Goal: Check status

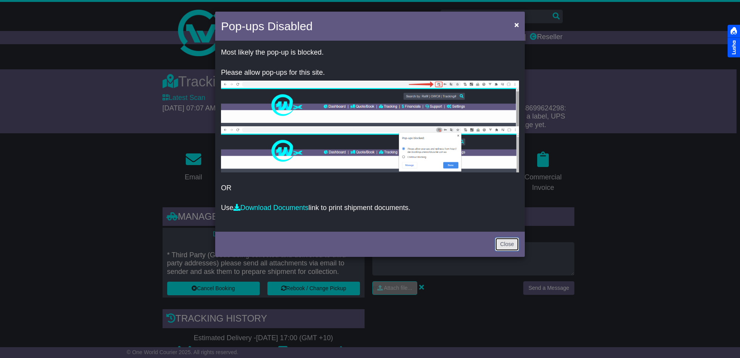
drag, startPoint x: 515, startPoint y: 241, endPoint x: 510, endPoint y: 241, distance: 4.6
click at [515, 241] on link "Close" at bounding box center [507, 244] width 24 height 14
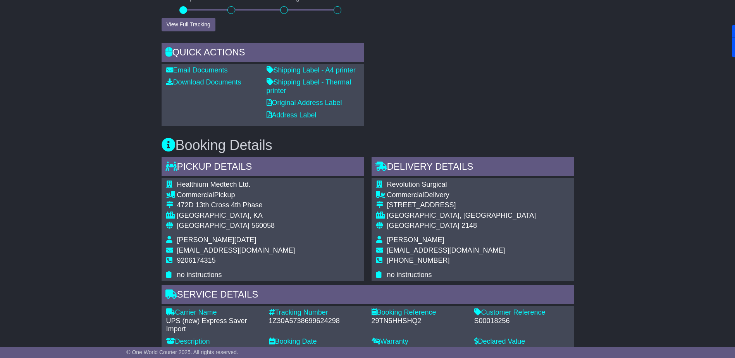
scroll to position [542, 0]
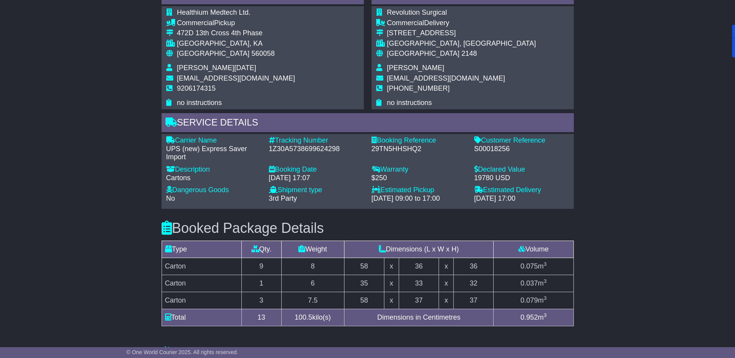
click at [298, 147] on div "1Z30A5738699624298" at bounding box center [316, 149] width 95 height 9
copy div "1Z30A5738699624298"
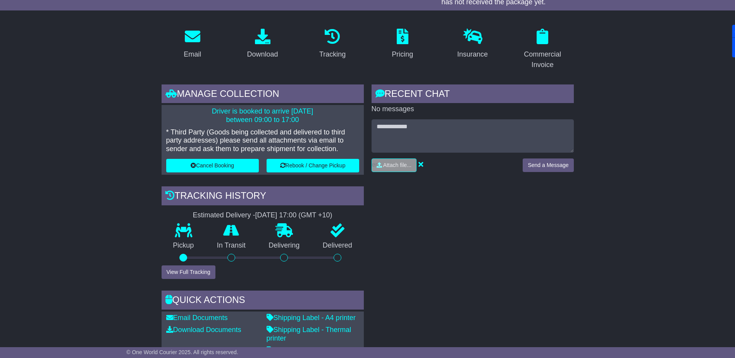
scroll to position [0, 0]
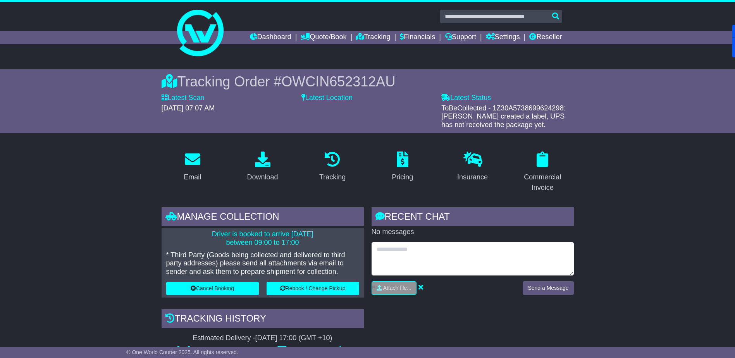
click at [397, 247] on textarea at bounding box center [472, 258] width 202 height 33
type textarea "**********"
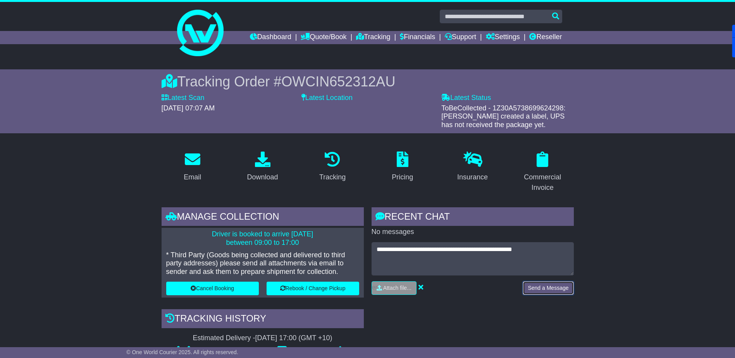
click at [542, 285] on button "Send a Message" at bounding box center [547, 288] width 51 height 14
